Goal: Task Accomplishment & Management: Complete application form

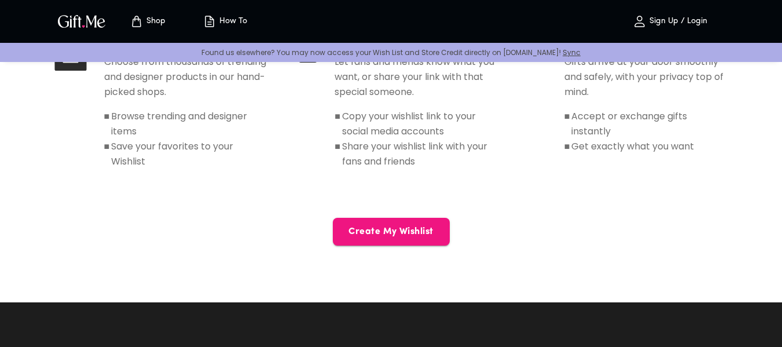
scroll to position [634, 0]
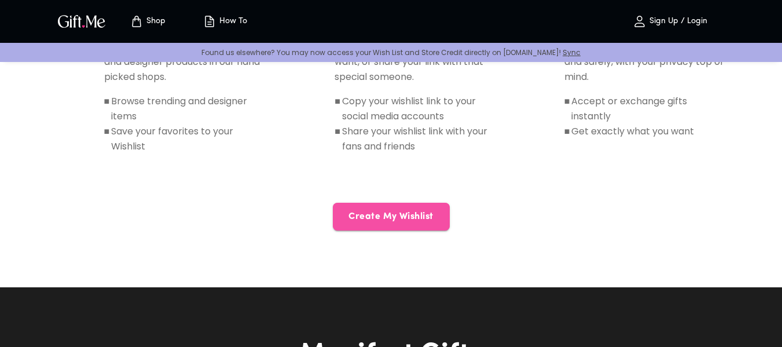
click at [394, 225] on button "Create My Wishlist" at bounding box center [391, 217] width 117 height 28
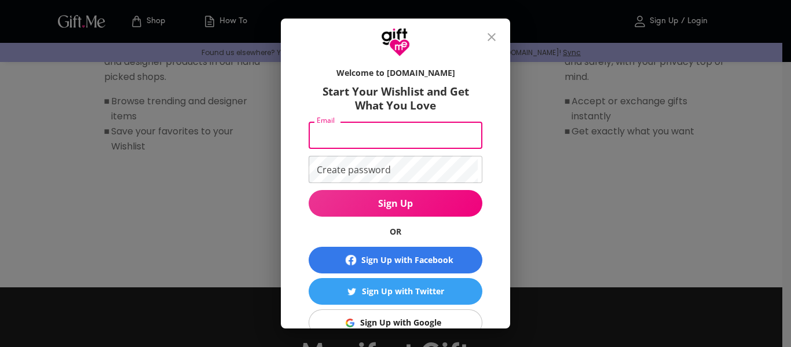
click at [379, 137] on input "Email" at bounding box center [393, 135] width 169 height 27
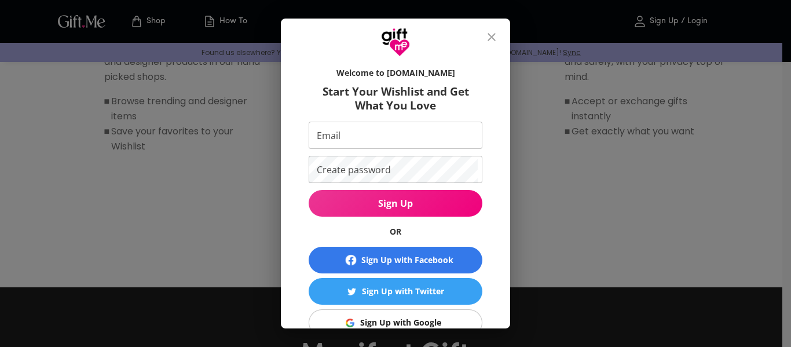
click at [641, 230] on div "Welcome to [DOMAIN_NAME] Start Your Wishlist and Get What You Love Email Email …" at bounding box center [395, 173] width 791 height 347
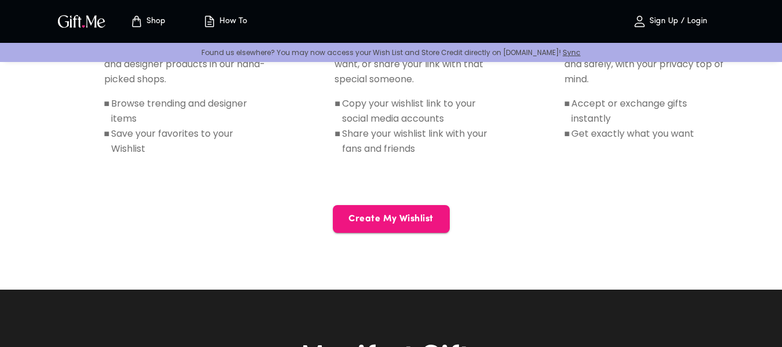
scroll to position [633, 0]
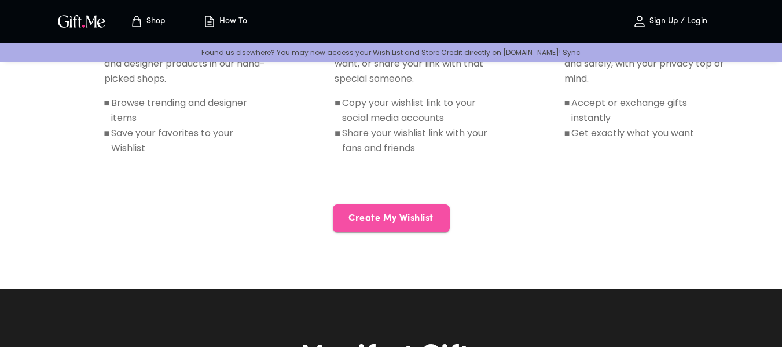
click at [406, 209] on button "Create My Wishlist" at bounding box center [391, 218] width 117 height 28
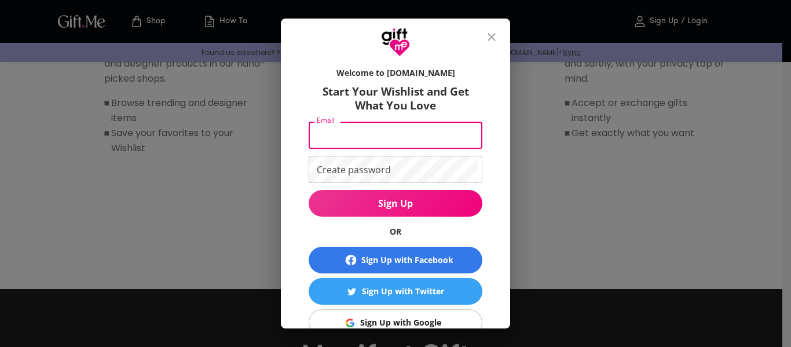
click at [394, 140] on input "Email" at bounding box center [393, 135] width 169 height 27
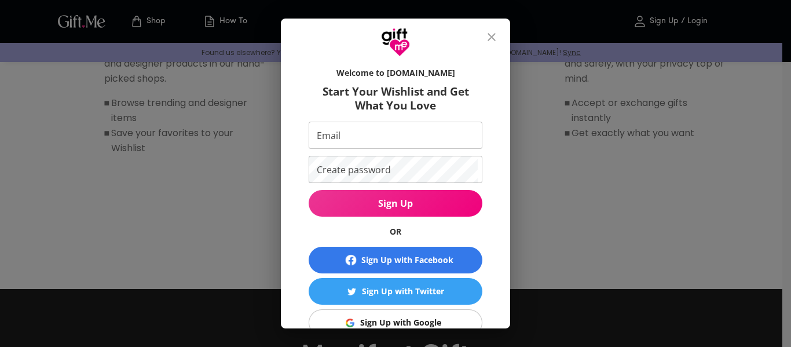
click at [611, 186] on div "Welcome to [DOMAIN_NAME] Start Your Wishlist and Get What You Love Email Email …" at bounding box center [395, 173] width 791 height 347
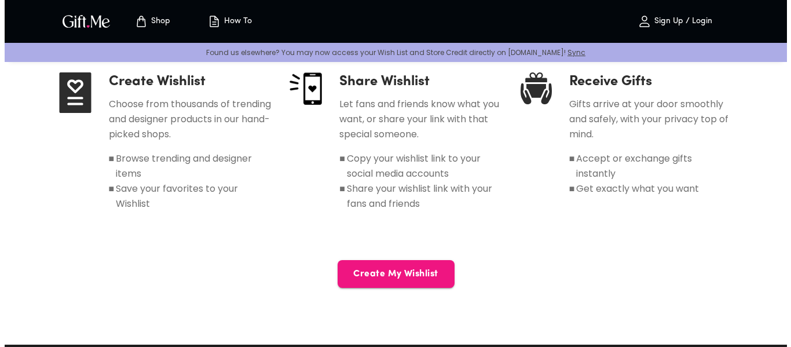
scroll to position [577, 0]
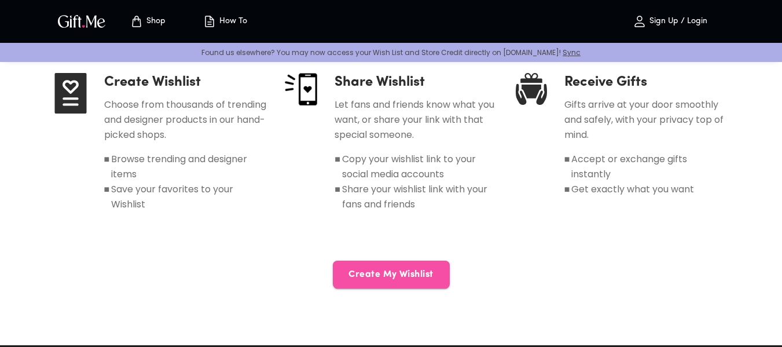
click at [409, 281] on span "Create My Wishlist" at bounding box center [391, 274] width 117 height 13
